Goal: Navigation & Orientation: Find specific page/section

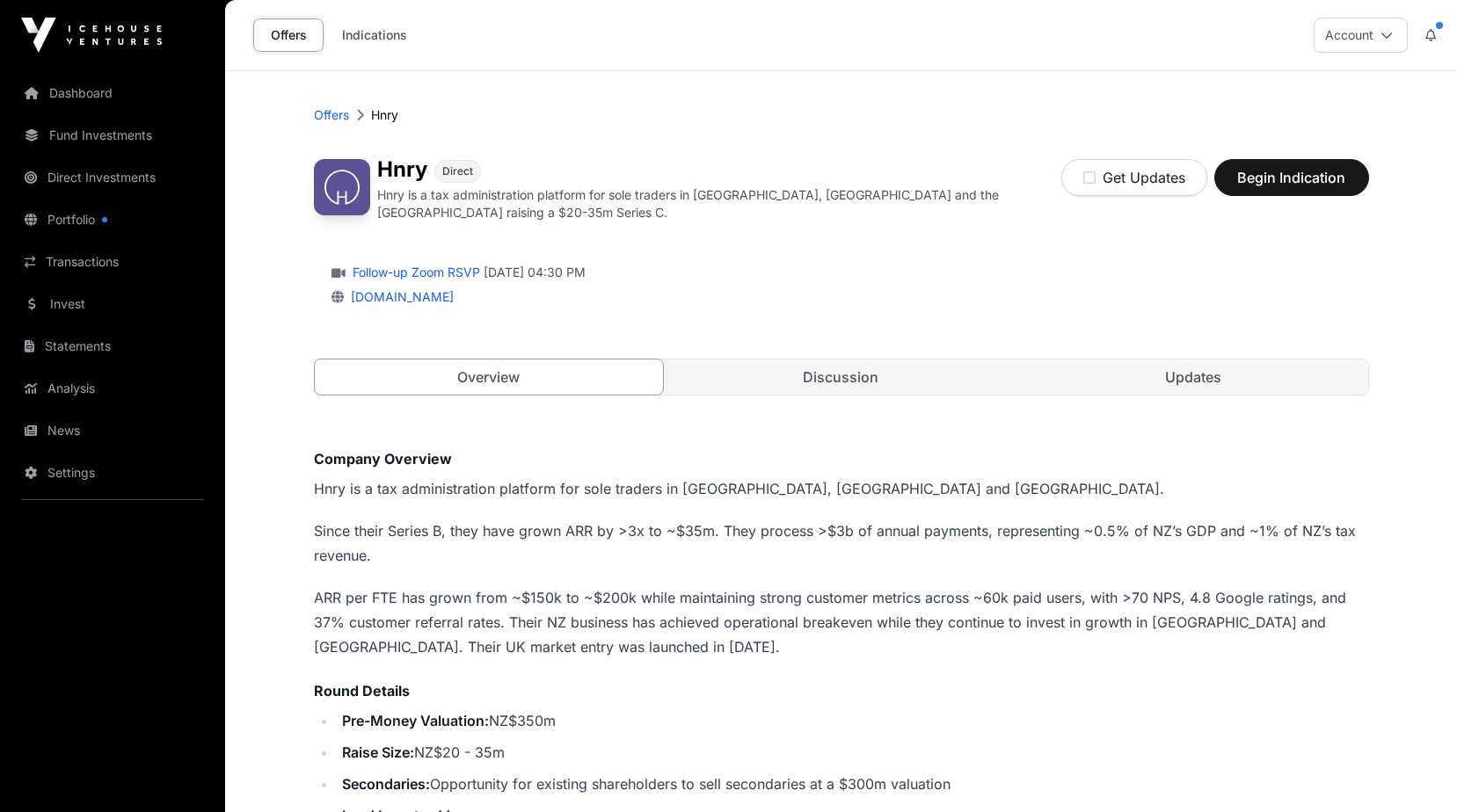
click at [101, 96] on link "Dashboard" at bounding box center [112, 93] width 197 height 39
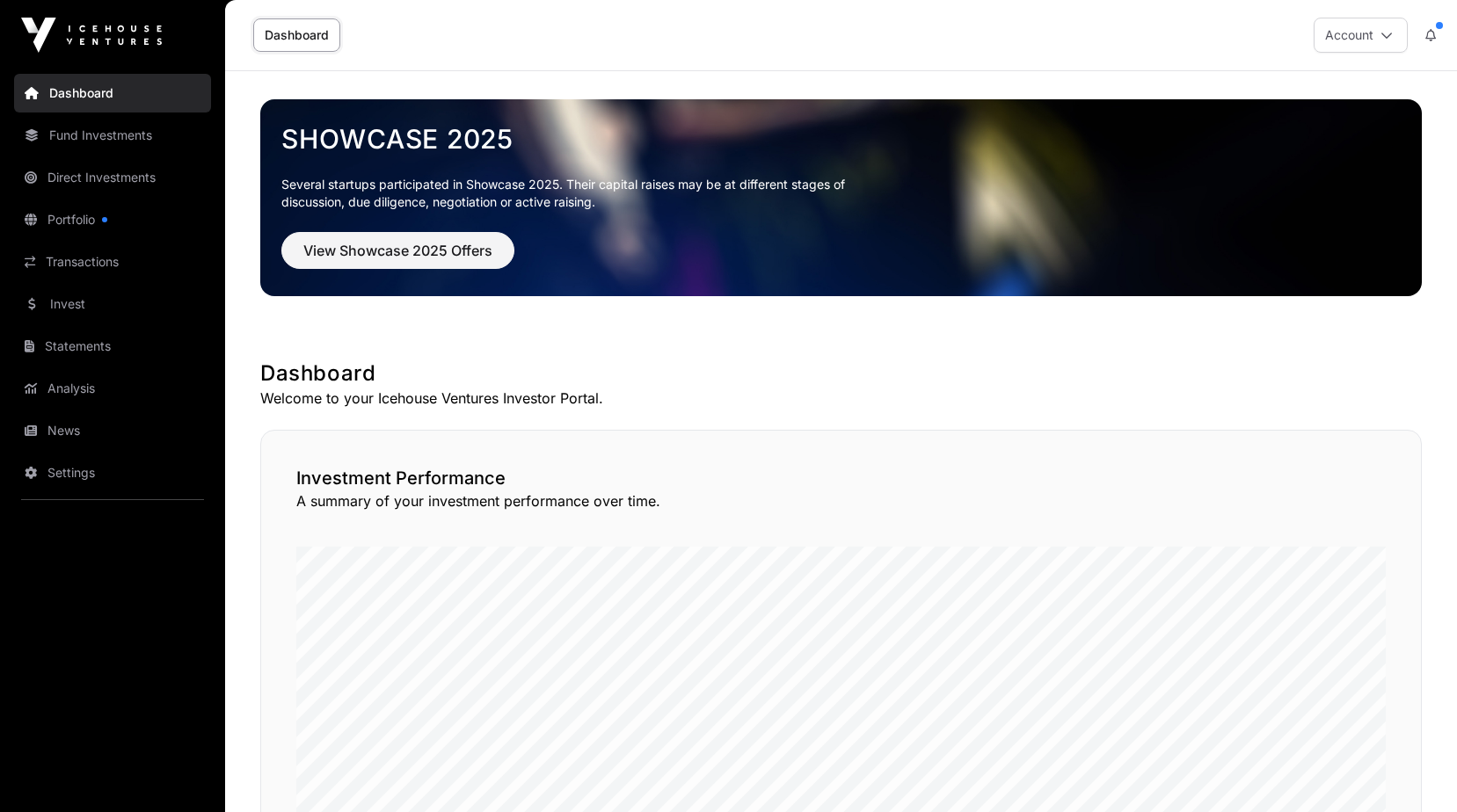
click at [73, 96] on link "Dashboard" at bounding box center [112, 93] width 197 height 39
click at [1343, 34] on button "Account" at bounding box center [1360, 35] width 94 height 35
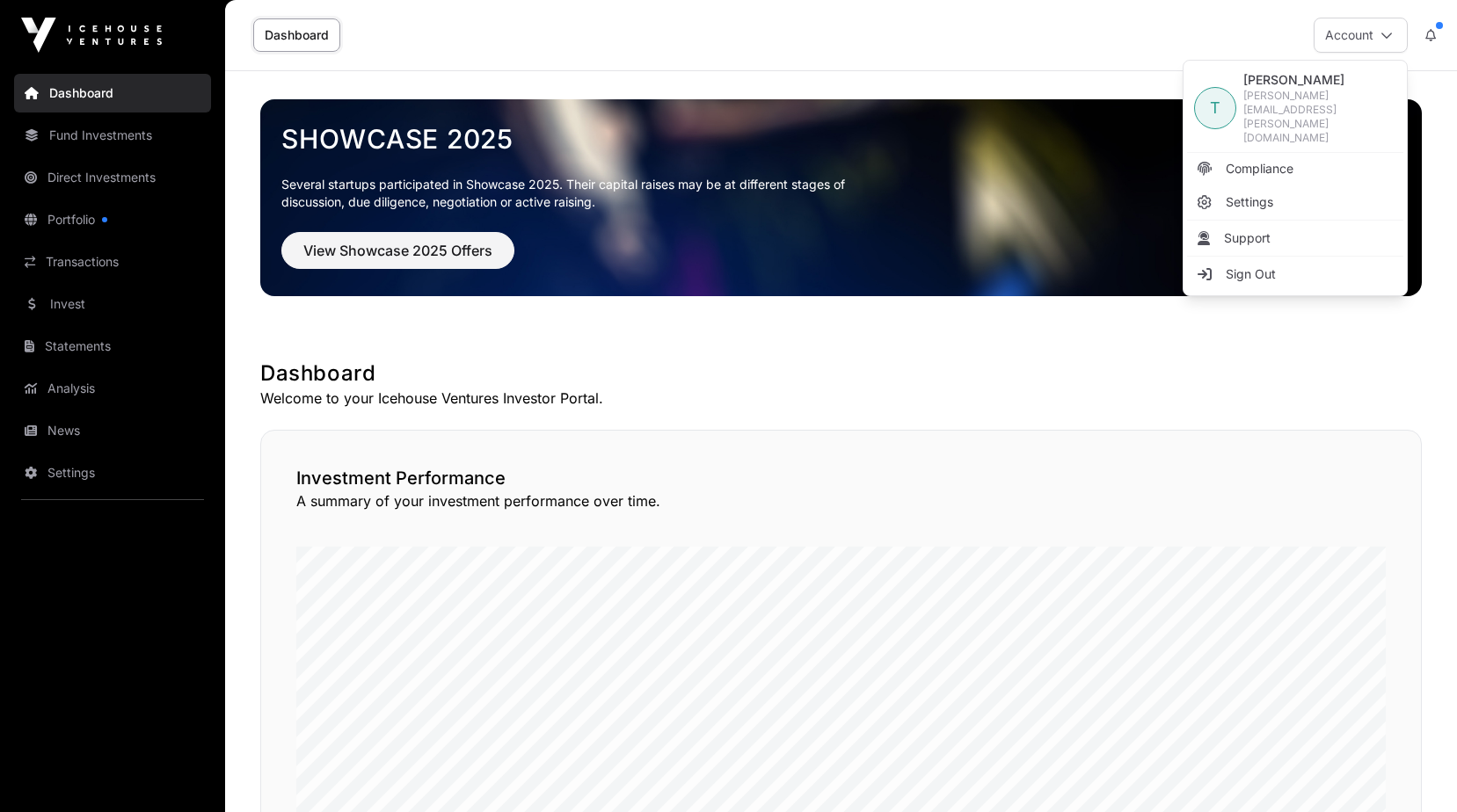
click at [1292, 95] on span "[PERSON_NAME][EMAIL_ADDRESS][PERSON_NAME][DOMAIN_NAME]" at bounding box center [1320, 117] width 153 height 56
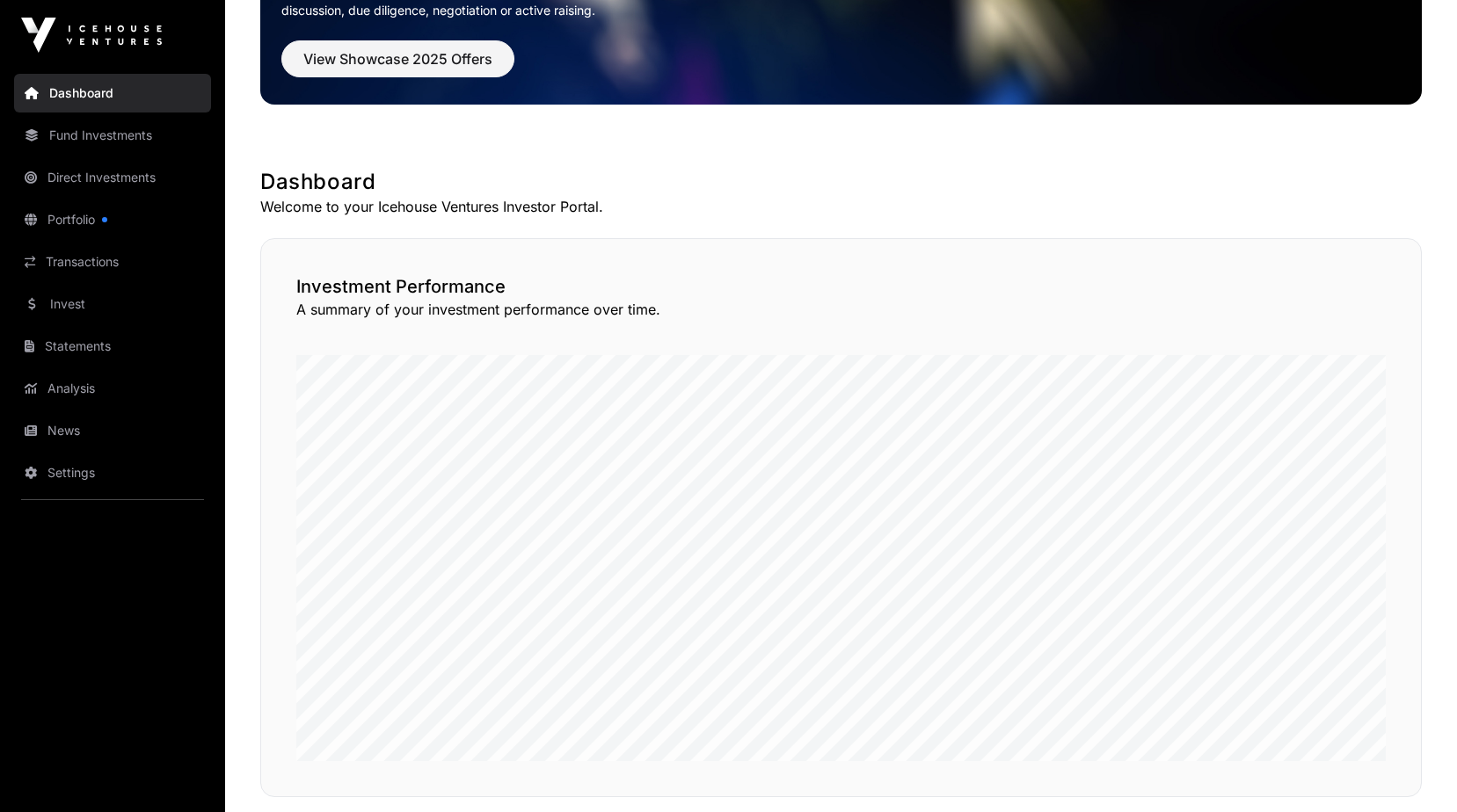
scroll to position [208, 0]
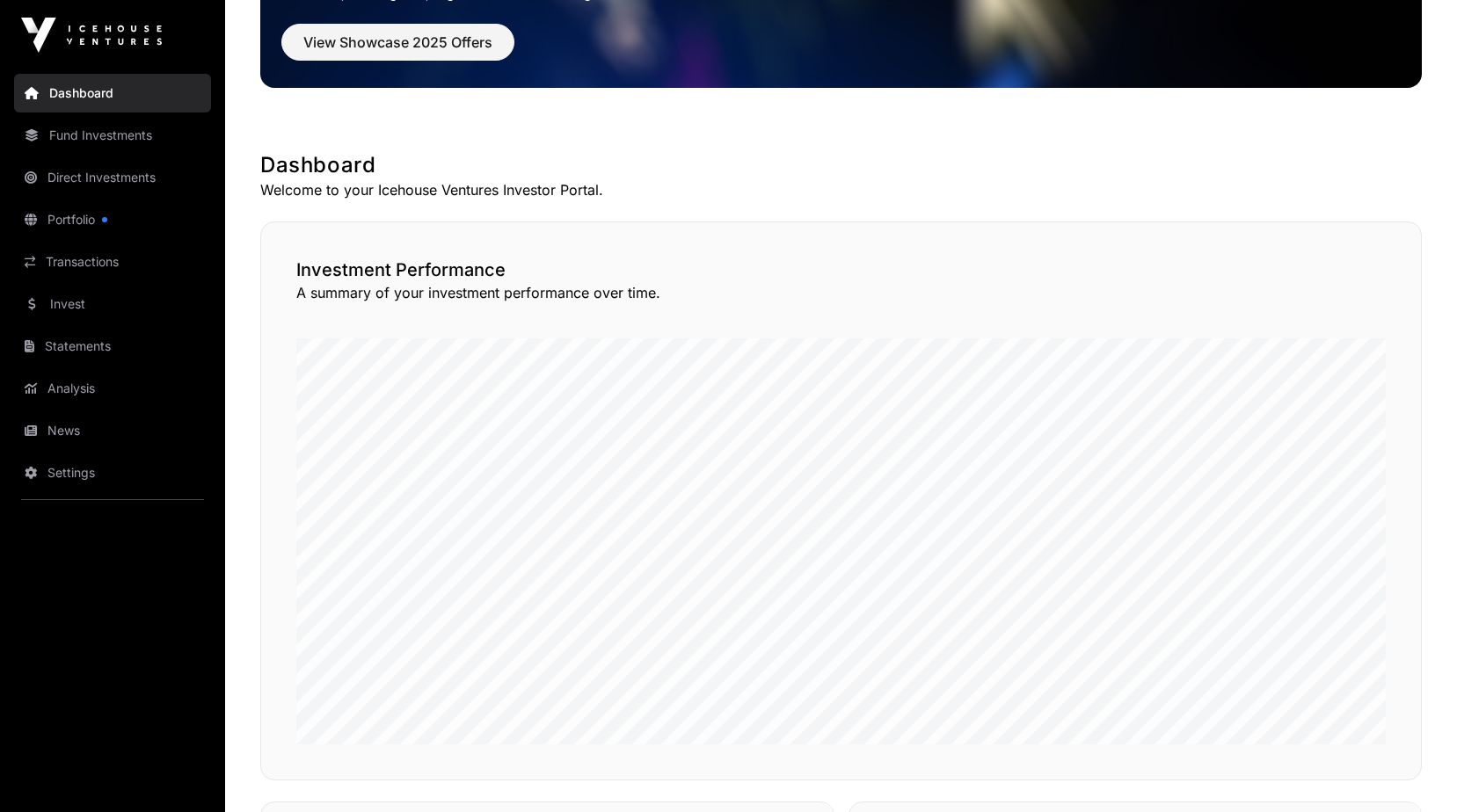
click at [98, 138] on link "Fund Investments" at bounding box center [112, 135] width 197 height 39
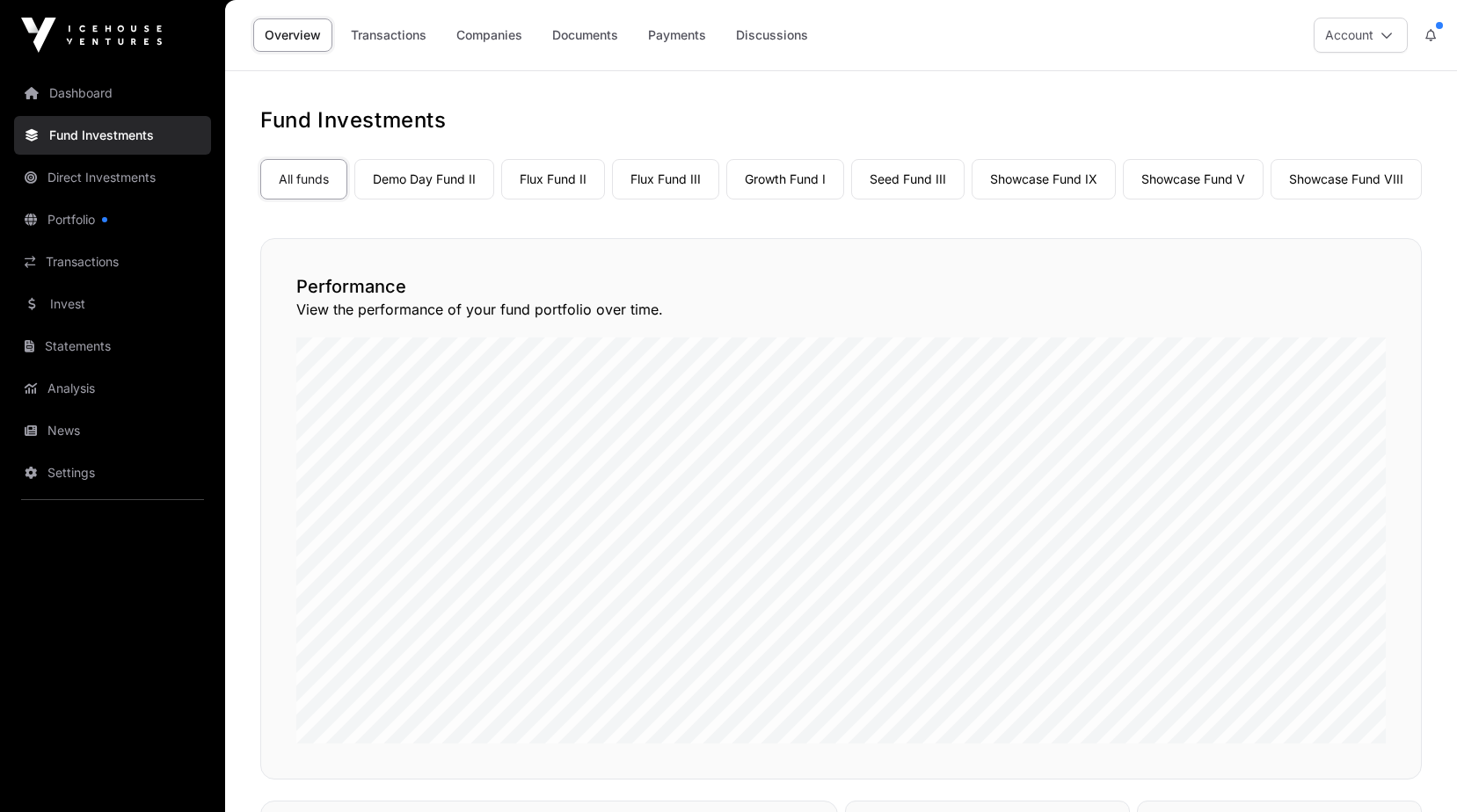
click at [52, 214] on link "Portfolio" at bounding box center [112, 220] width 197 height 39
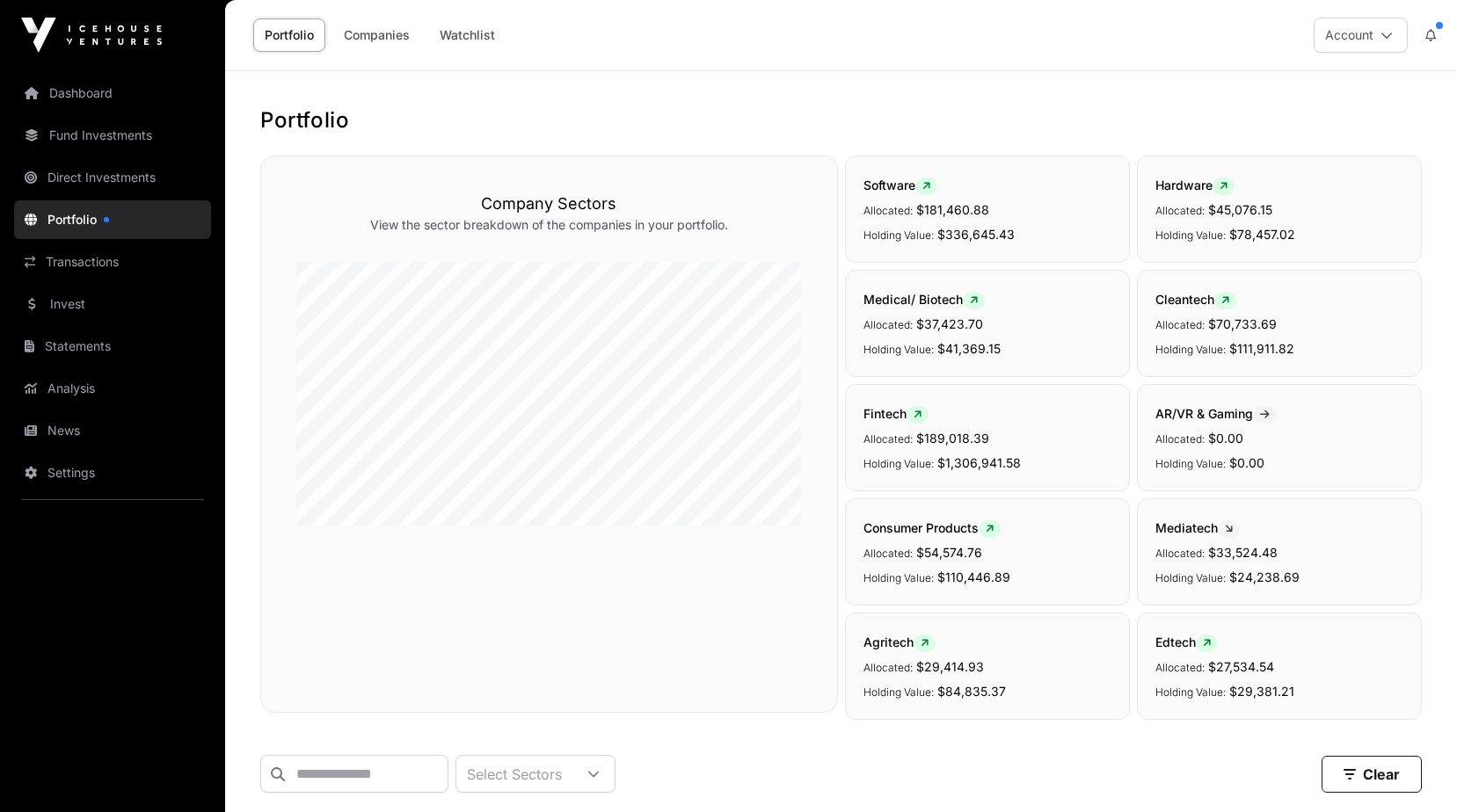
click at [63, 383] on link "Analysis" at bounding box center [112, 388] width 197 height 39
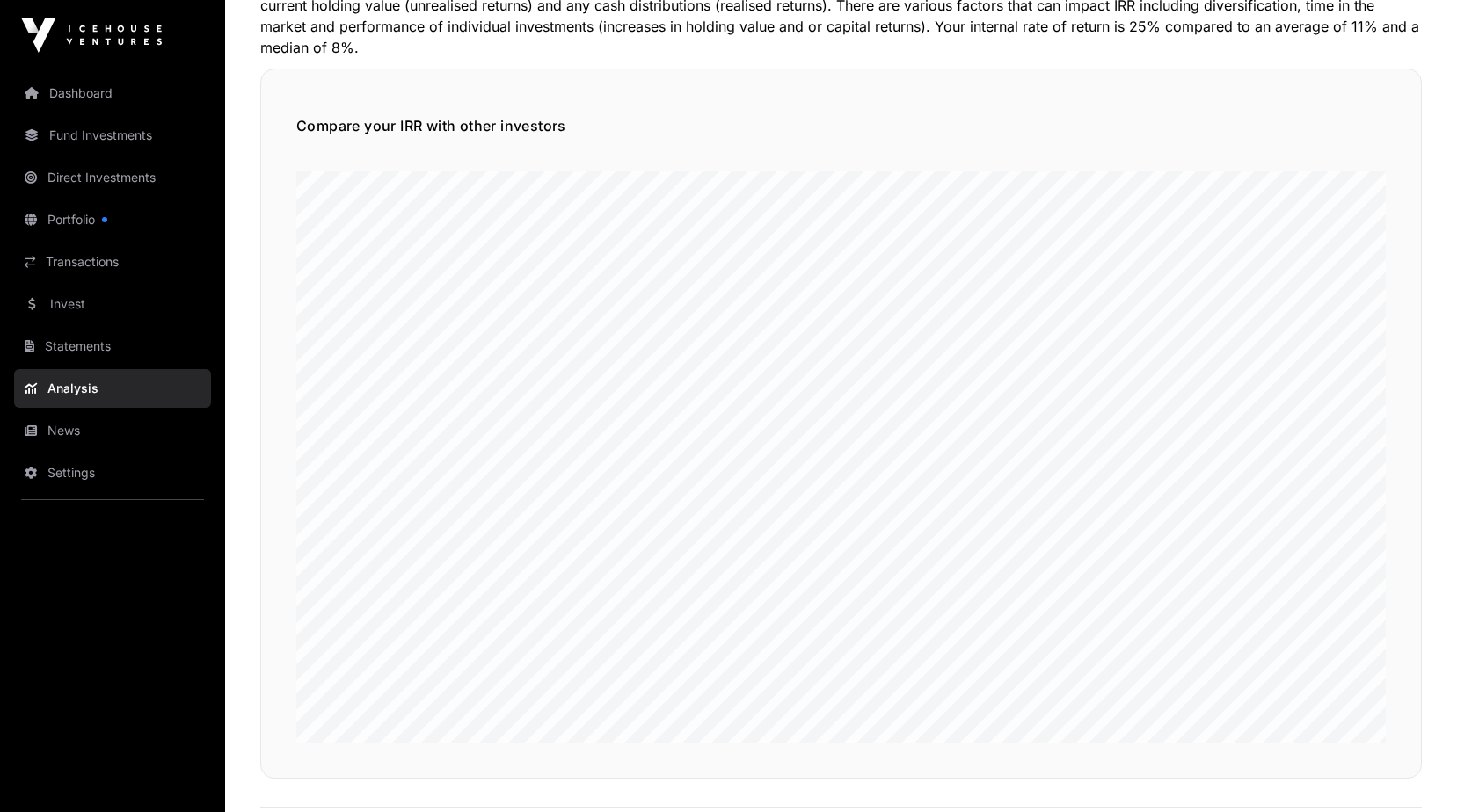
scroll to position [177, 0]
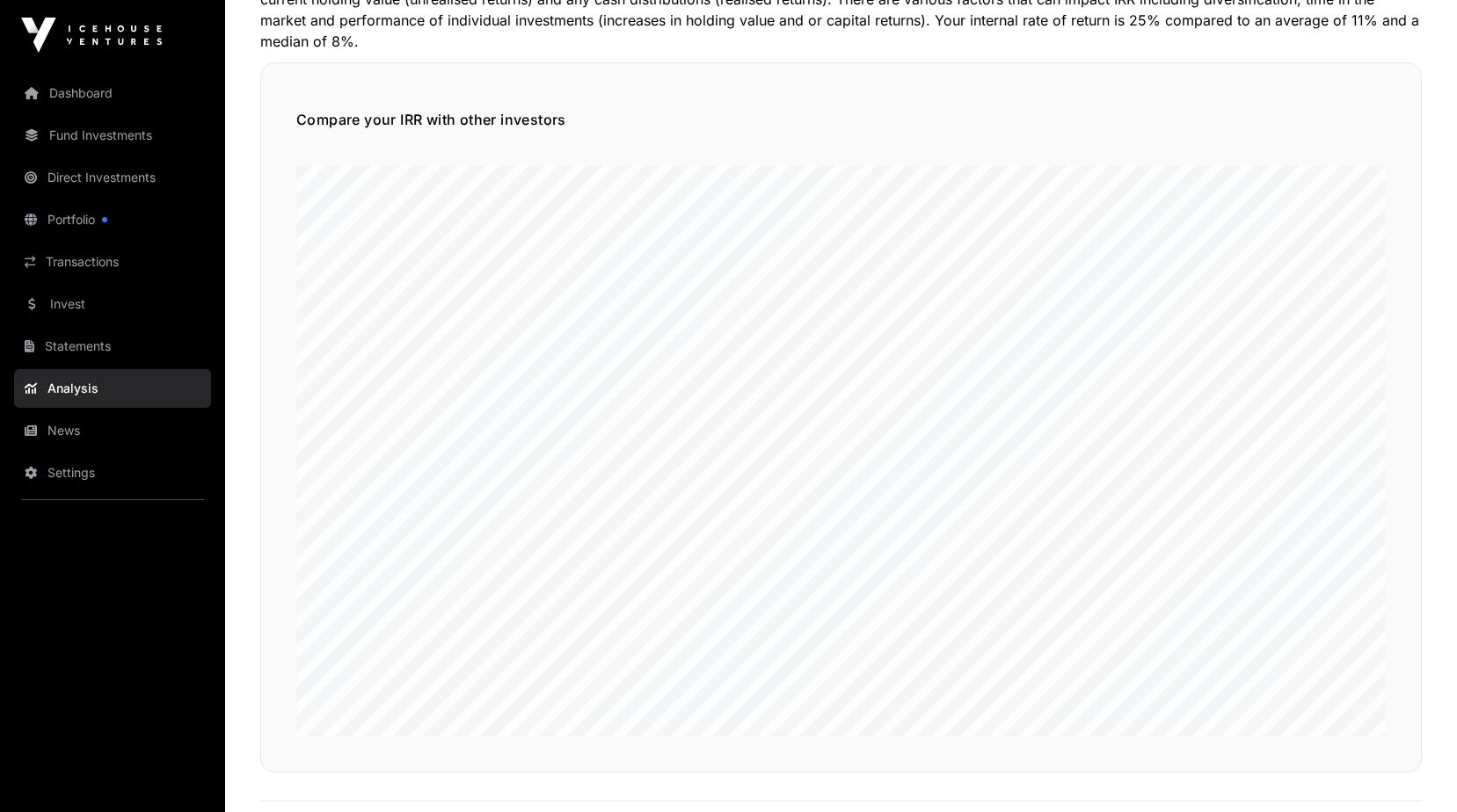
click at [81, 333] on link "Statements" at bounding box center [112, 346] width 197 height 39
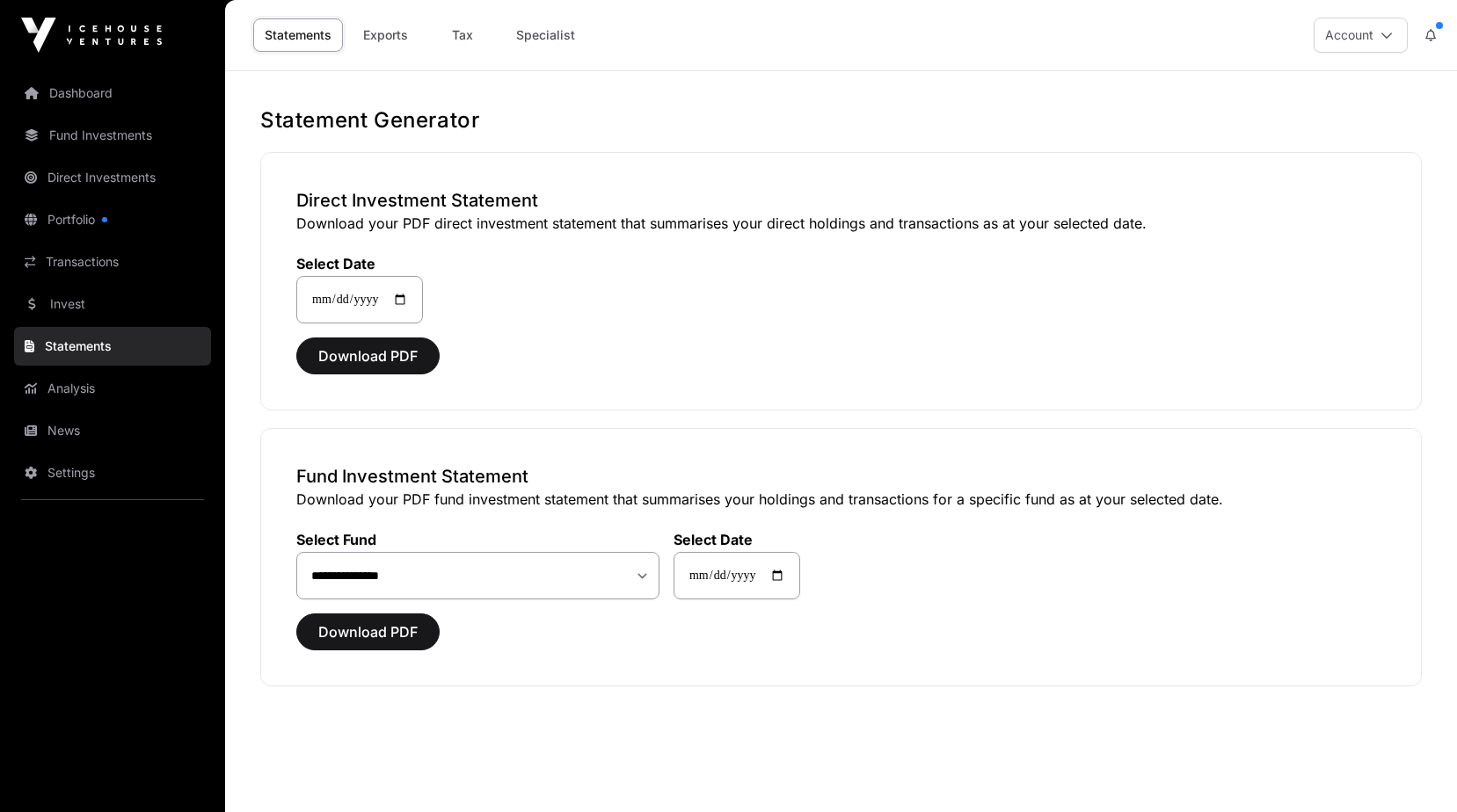
click at [69, 296] on link "Invest" at bounding box center [112, 304] width 197 height 39
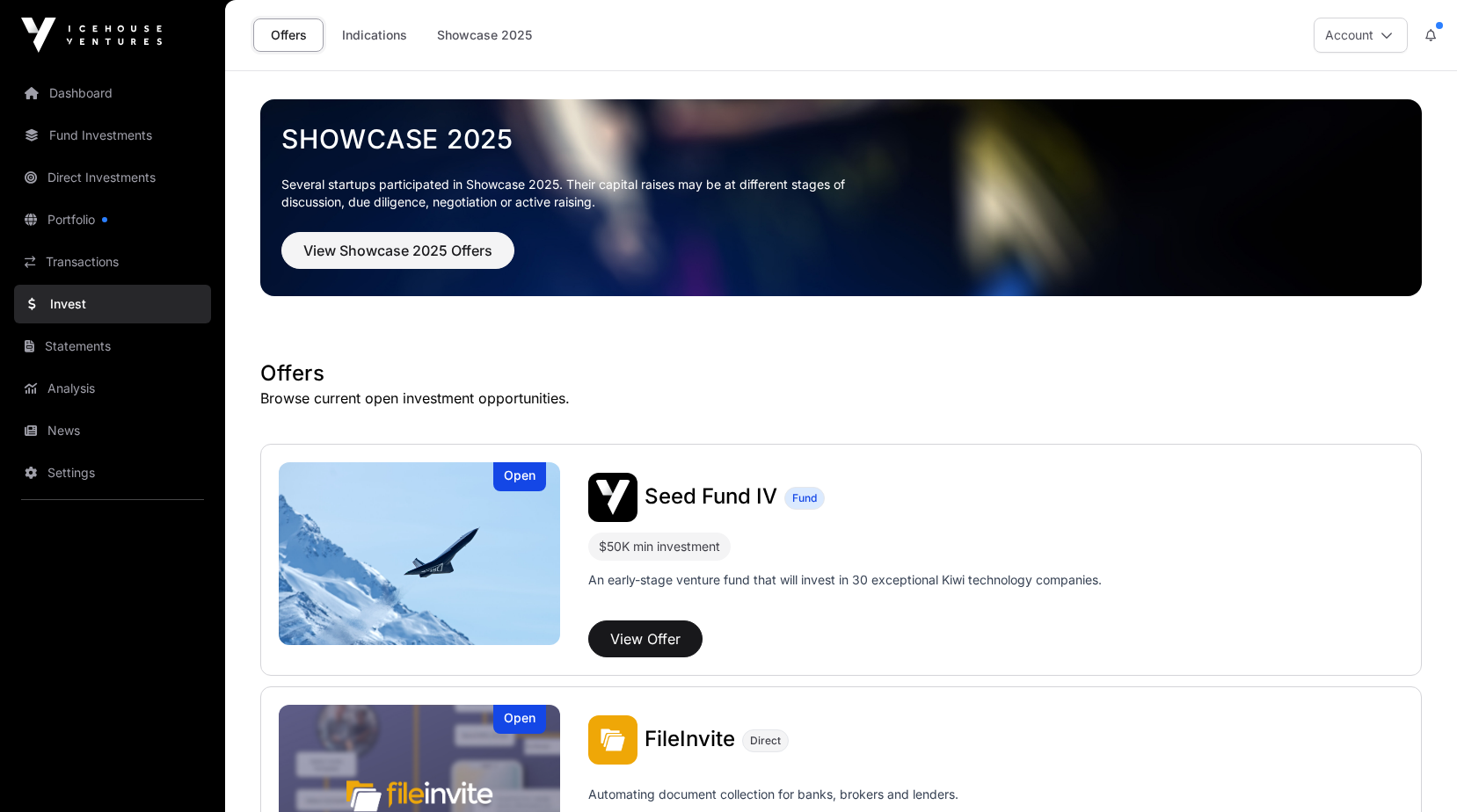
click at [52, 257] on link "Transactions" at bounding box center [112, 262] width 197 height 39
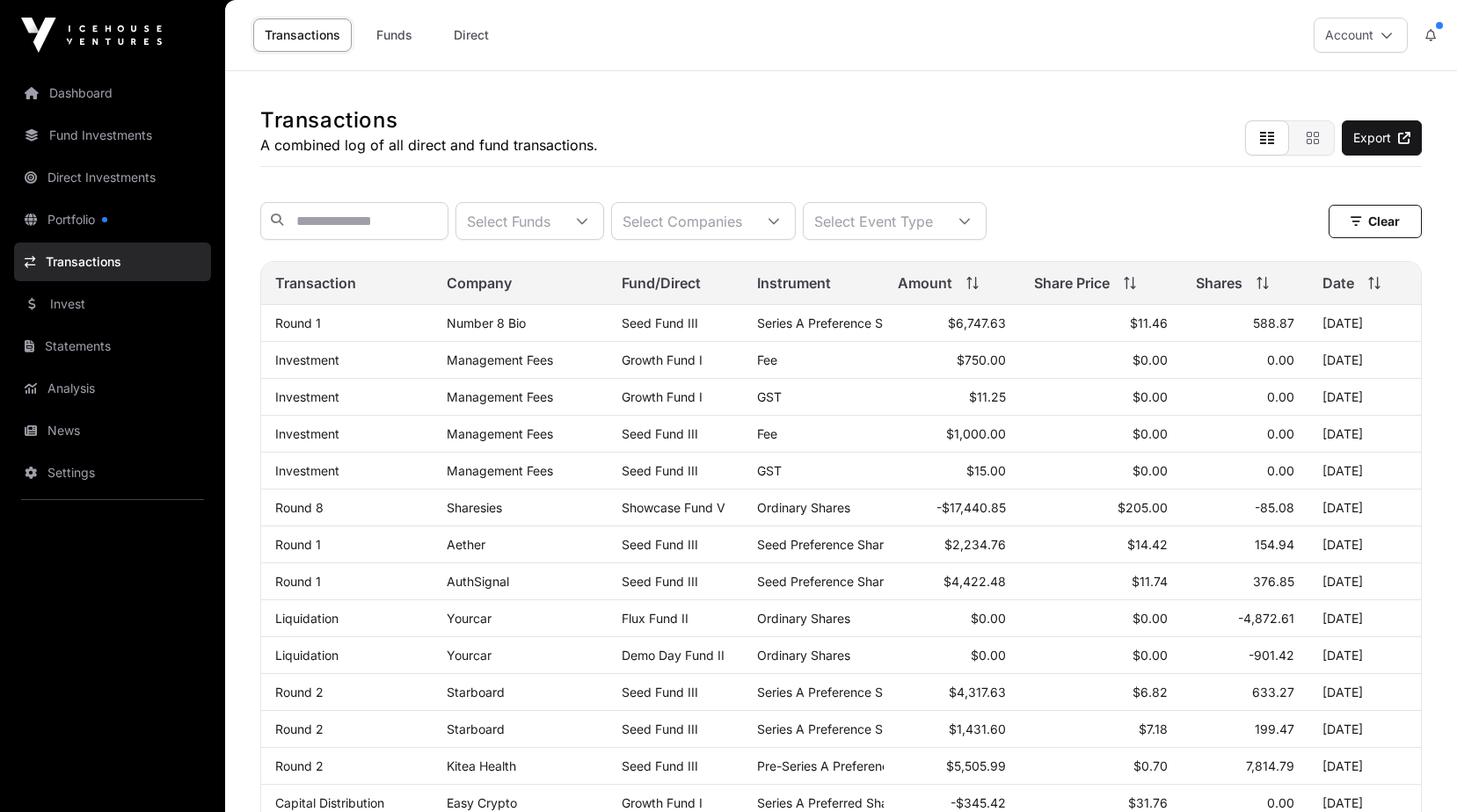
click at [72, 216] on link "Portfolio" at bounding box center [112, 220] width 197 height 39
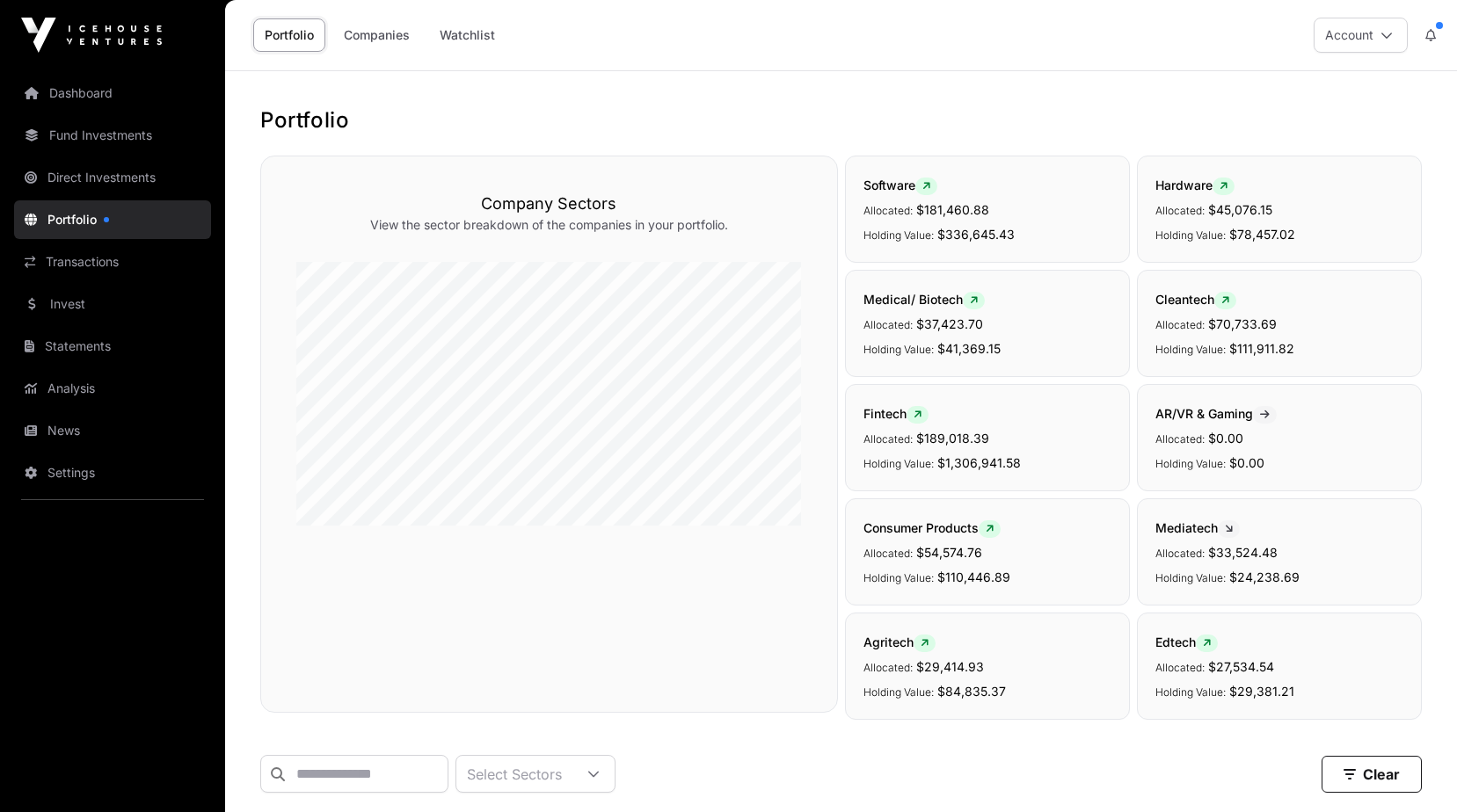
click at [76, 172] on link "Direct Investments" at bounding box center [112, 177] width 197 height 39
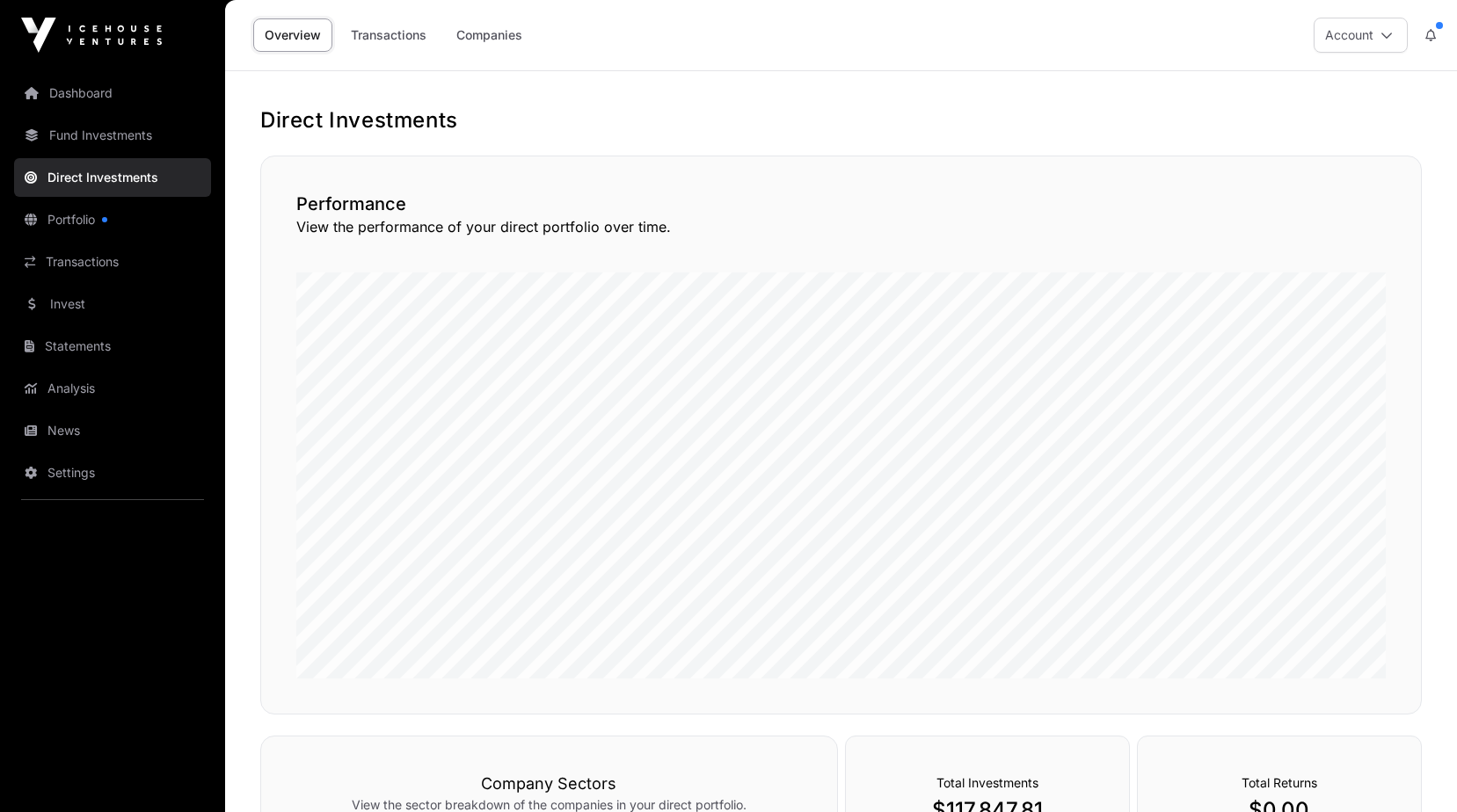
click at [93, 133] on link "Fund Investments" at bounding box center [112, 135] width 197 height 39
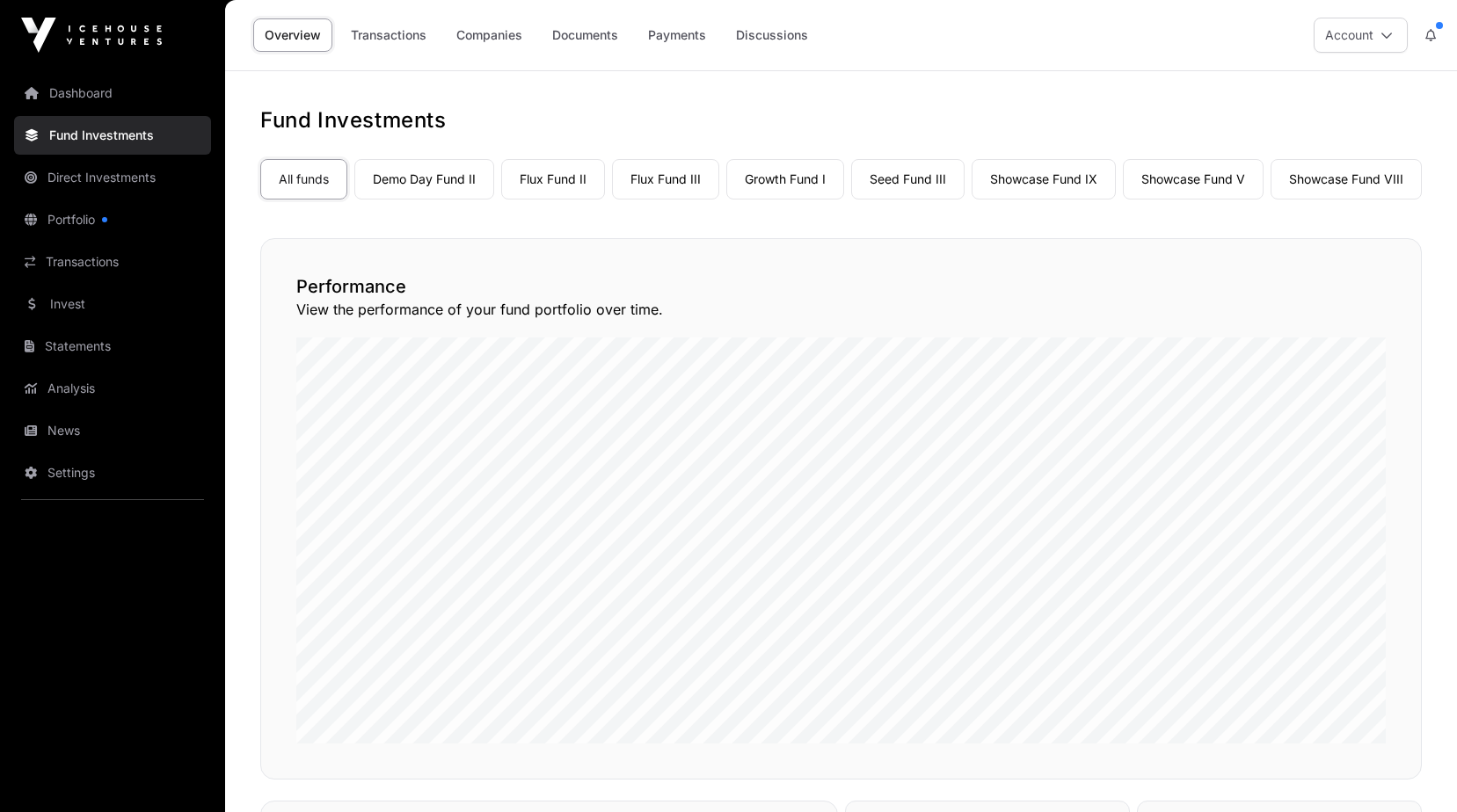
click at [489, 40] on link "Companies" at bounding box center [489, 35] width 89 height 34
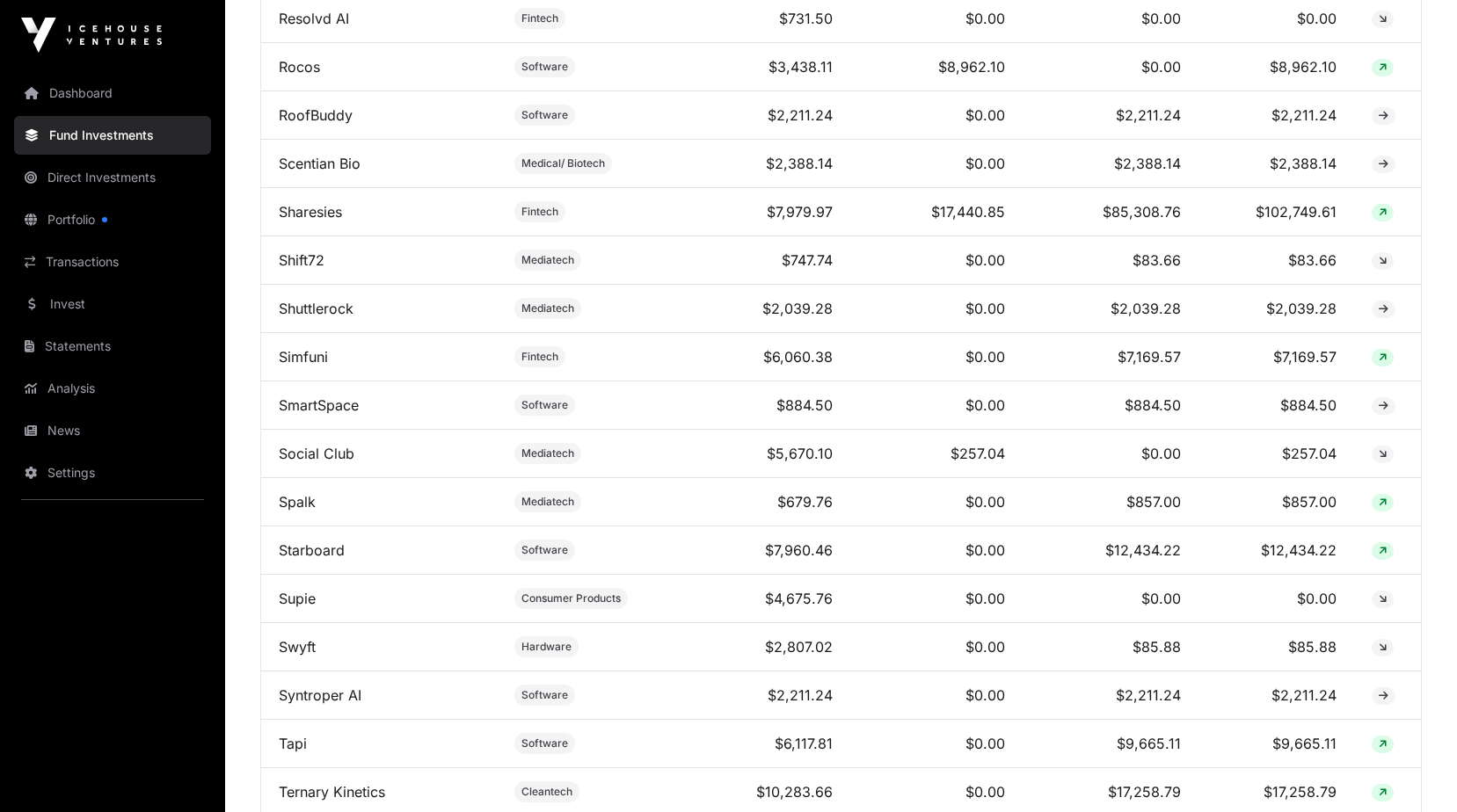
scroll to position [5157, 0]
click at [70, 179] on link "Direct Investments" at bounding box center [112, 177] width 197 height 39
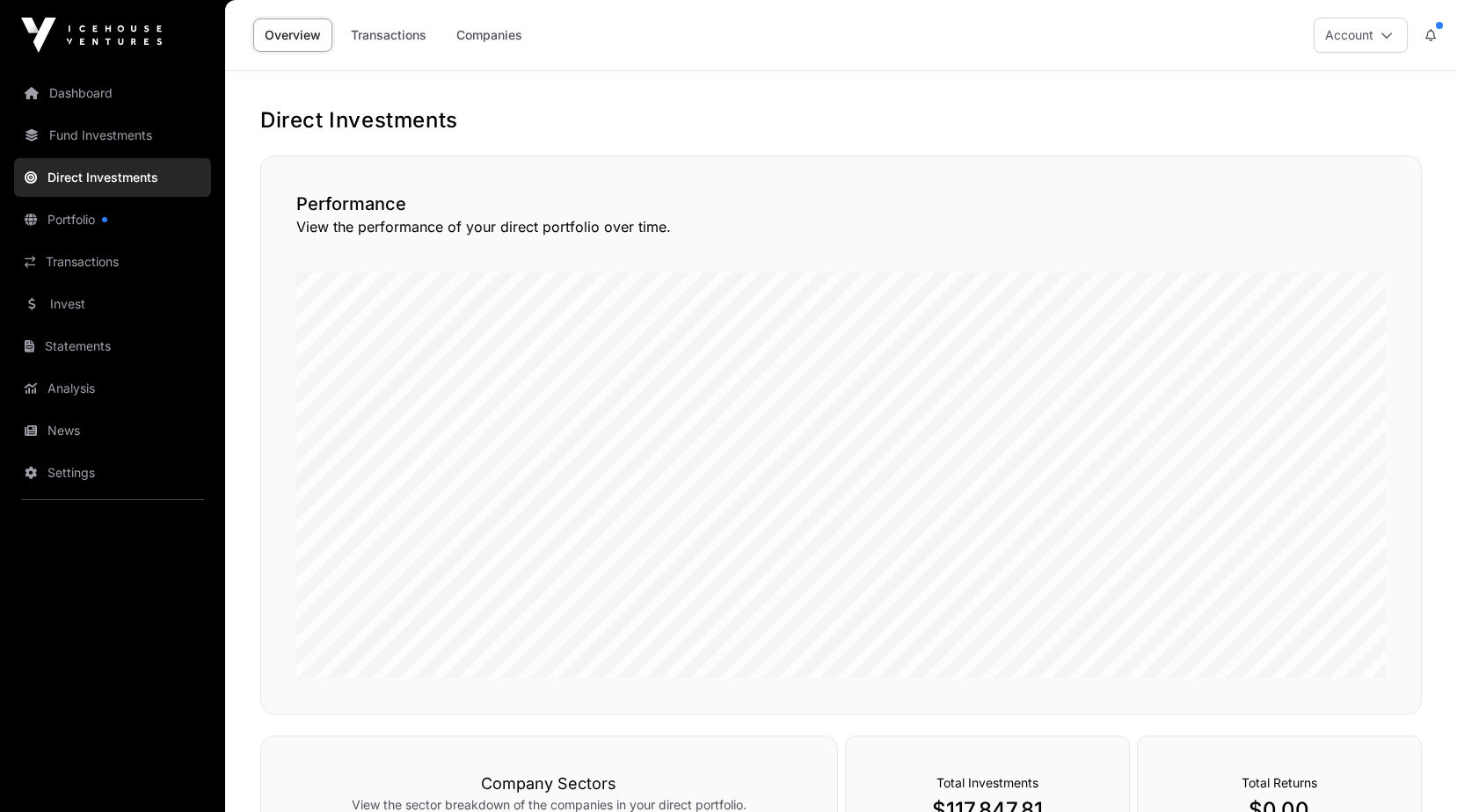
click at [501, 34] on link "Companies" at bounding box center [489, 35] width 89 height 34
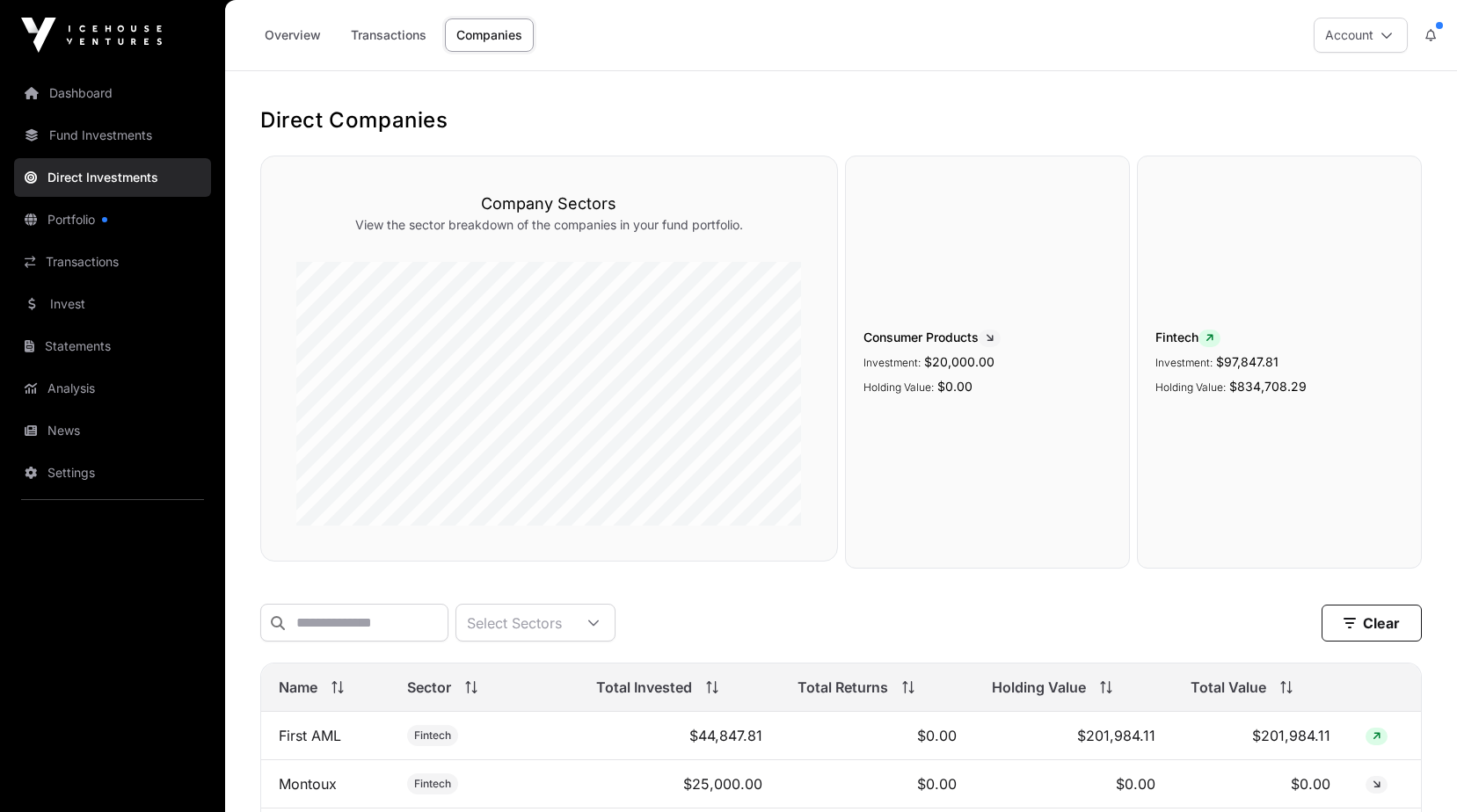
click at [78, 91] on link "Dashboard" at bounding box center [112, 93] width 197 height 39
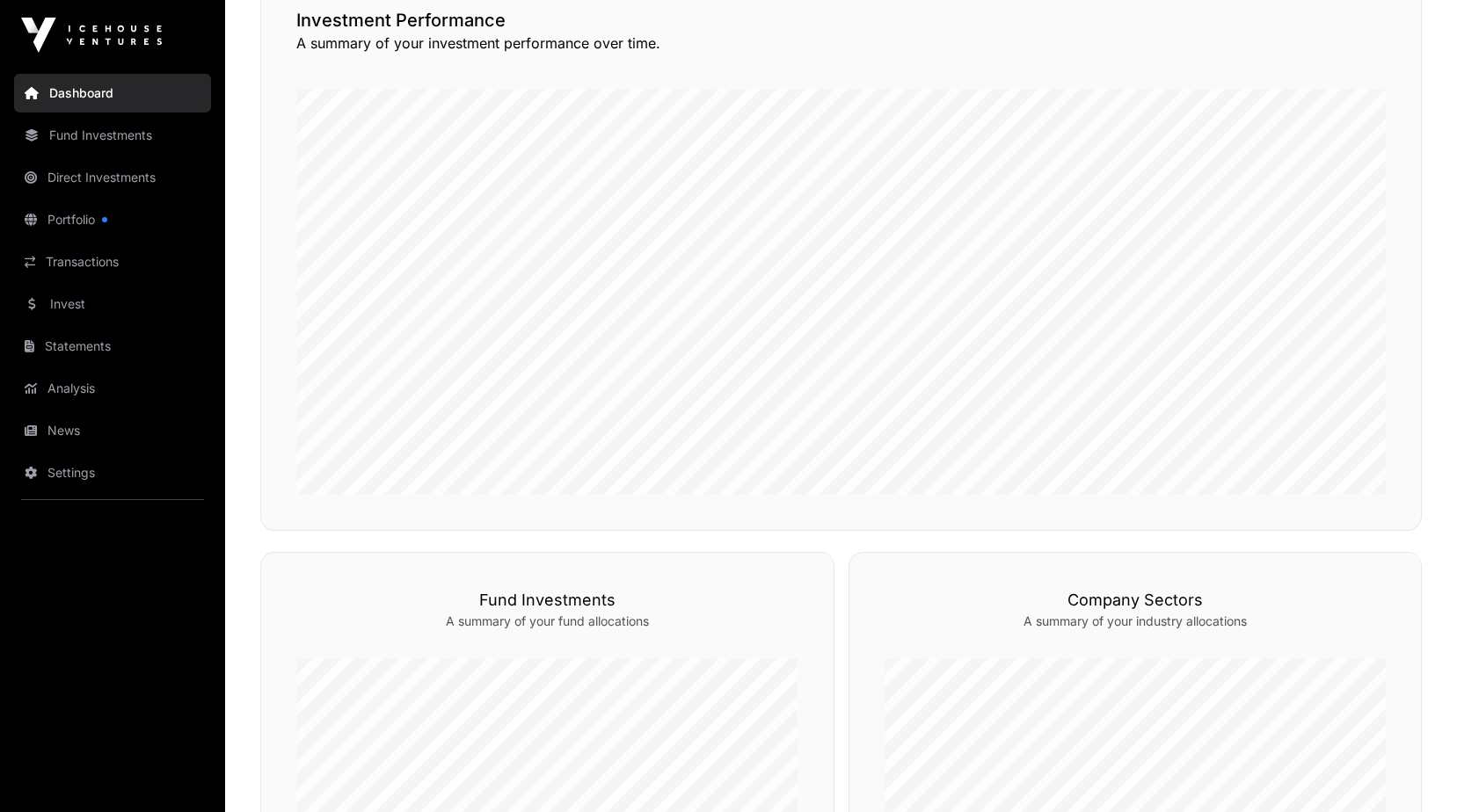
scroll to position [447, 0]
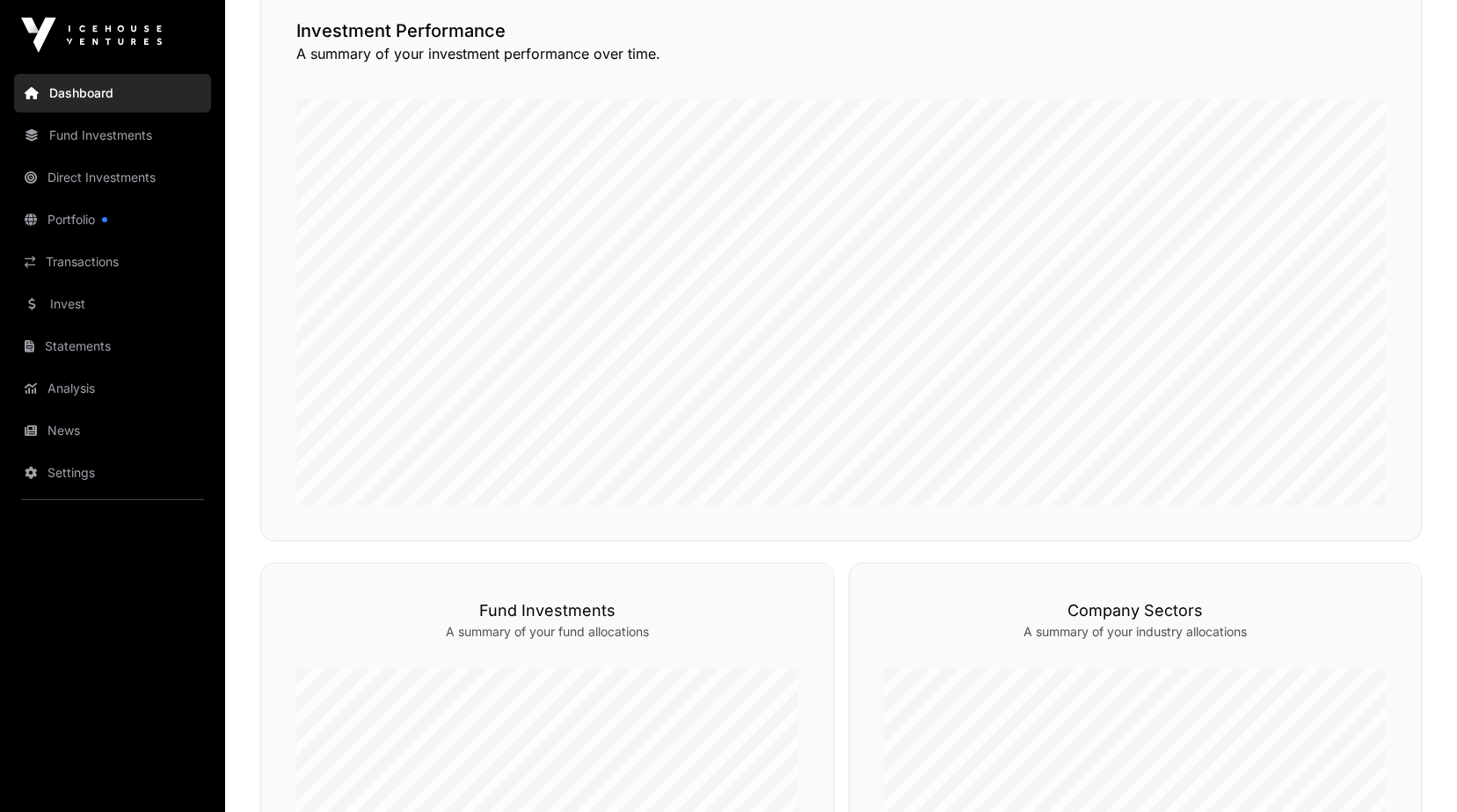
click at [158, 119] on link "Fund Investments" at bounding box center [112, 135] width 197 height 39
